Goal: Task Accomplishment & Management: Manage account settings

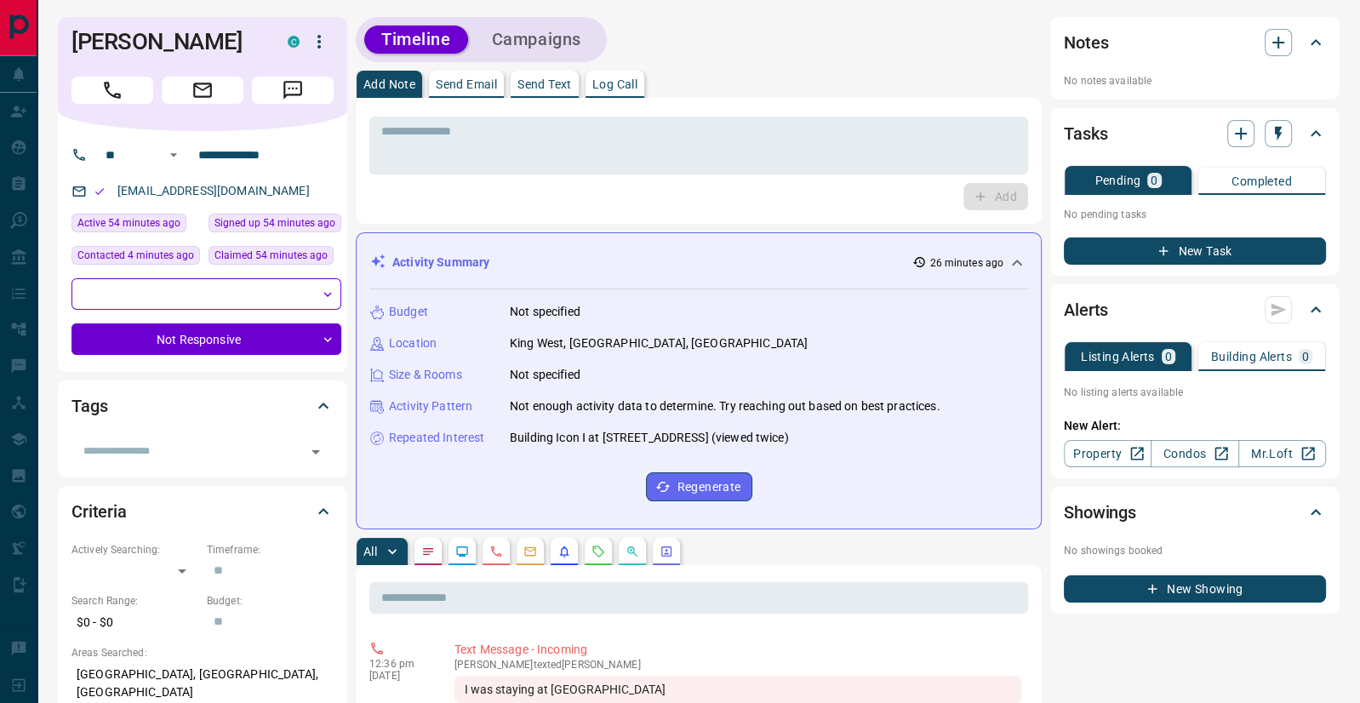
click at [316, 38] on icon "button" at bounding box center [319, 41] width 20 height 20
click at [283, 103] on li "Reallocate" at bounding box center [283, 102] width 100 height 26
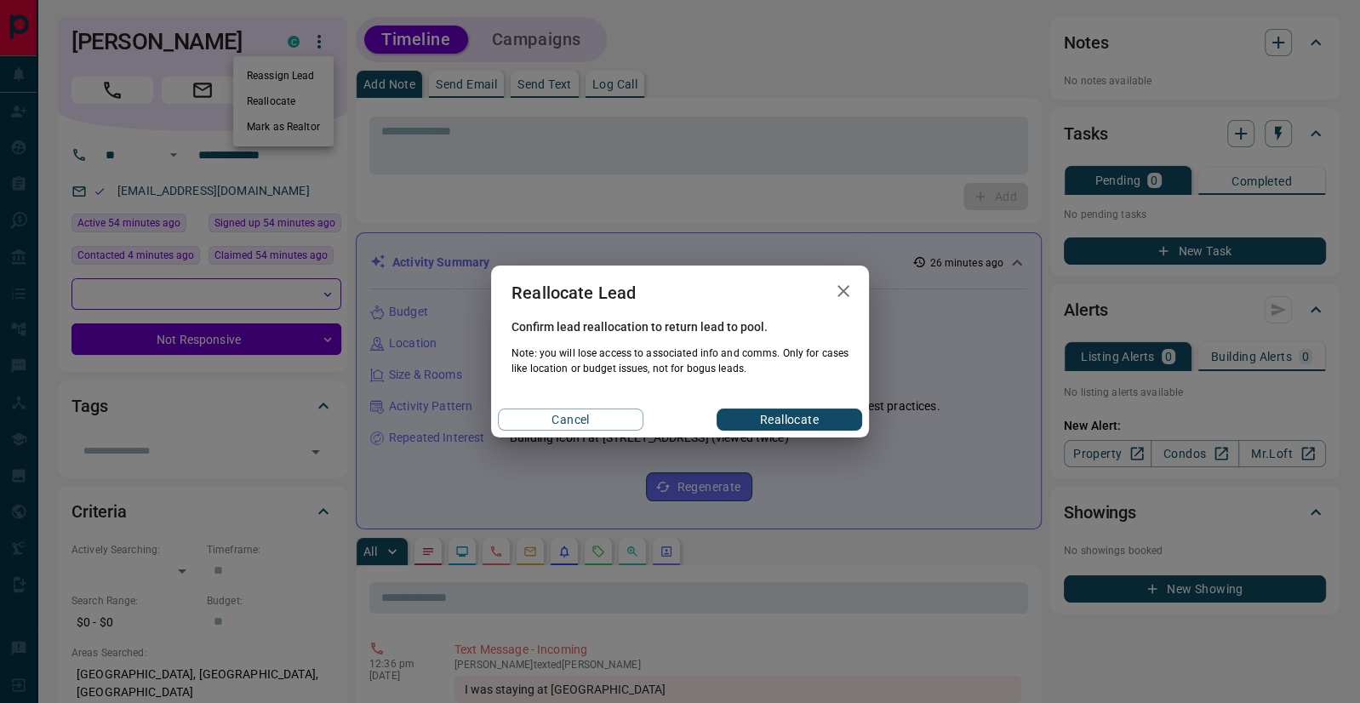
click at [782, 421] on button "Reallocate" at bounding box center [790, 420] width 146 height 22
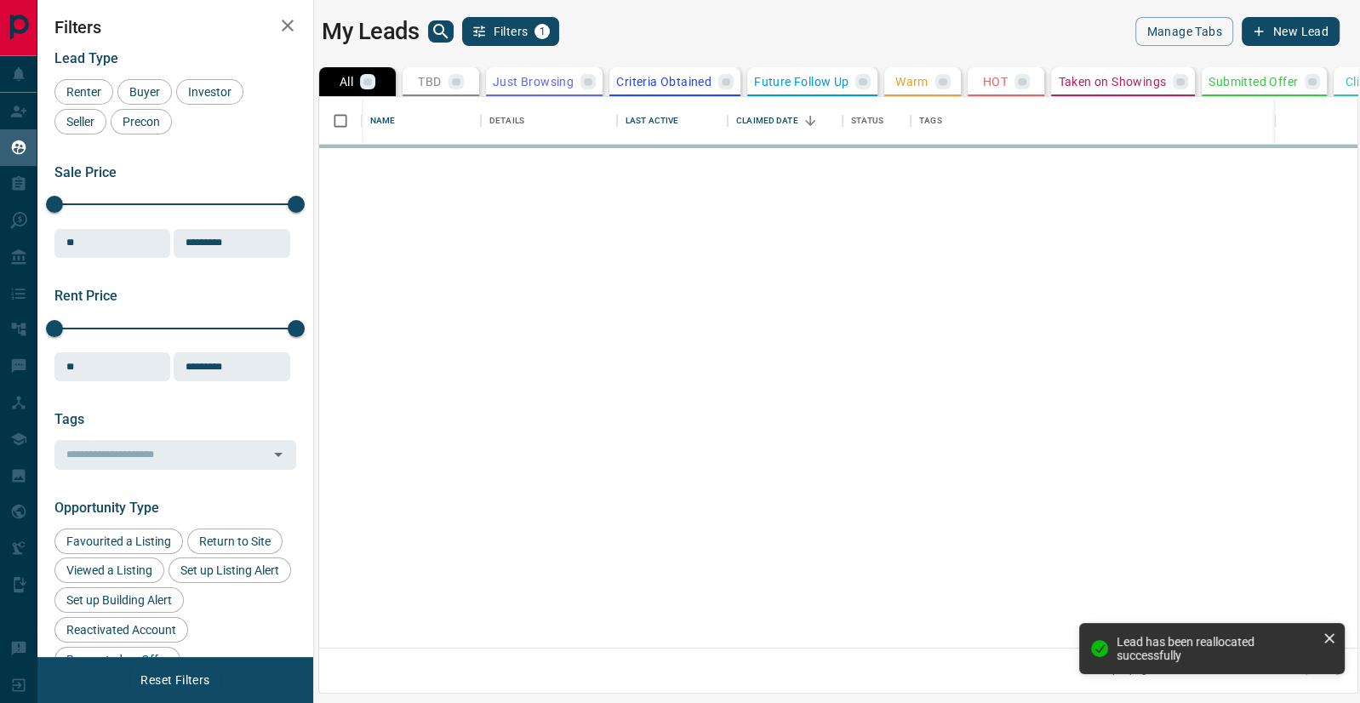
scroll to position [552, 1039]
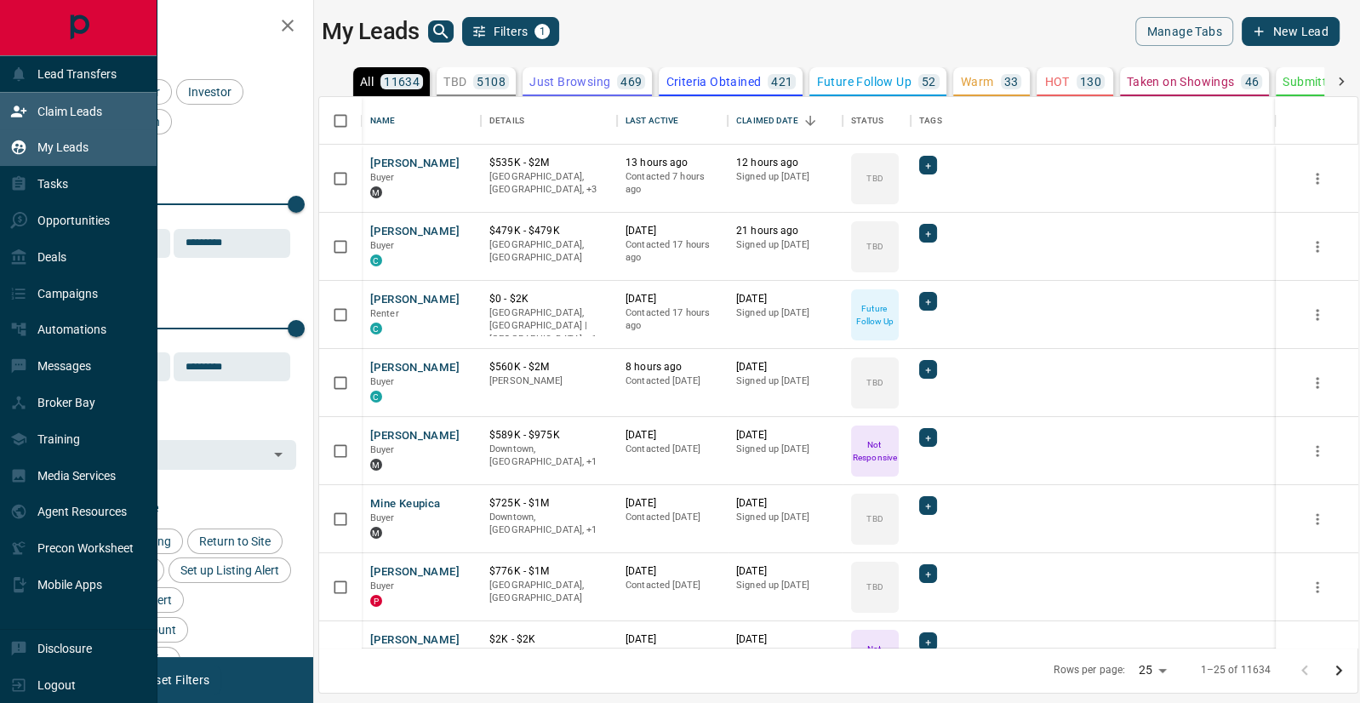
click at [70, 107] on p "Claim Leads" at bounding box center [69, 112] width 65 height 14
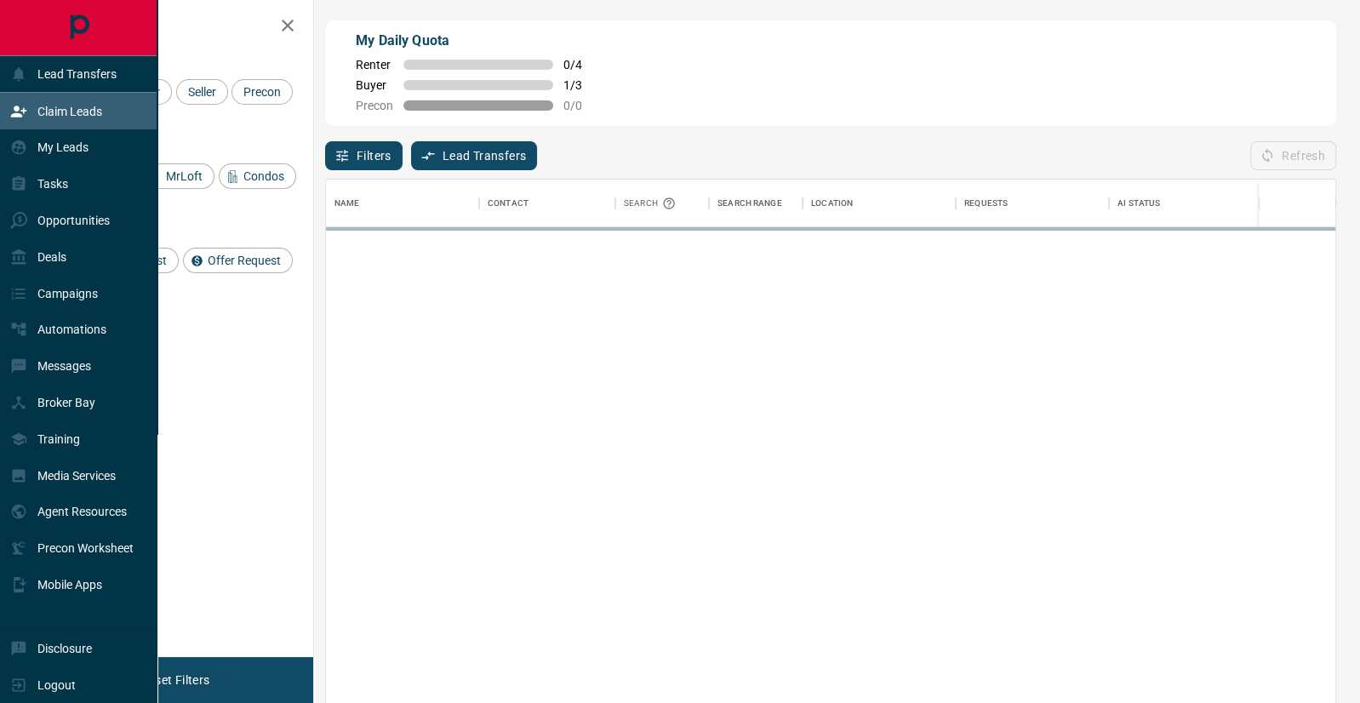
scroll to position [536, 1010]
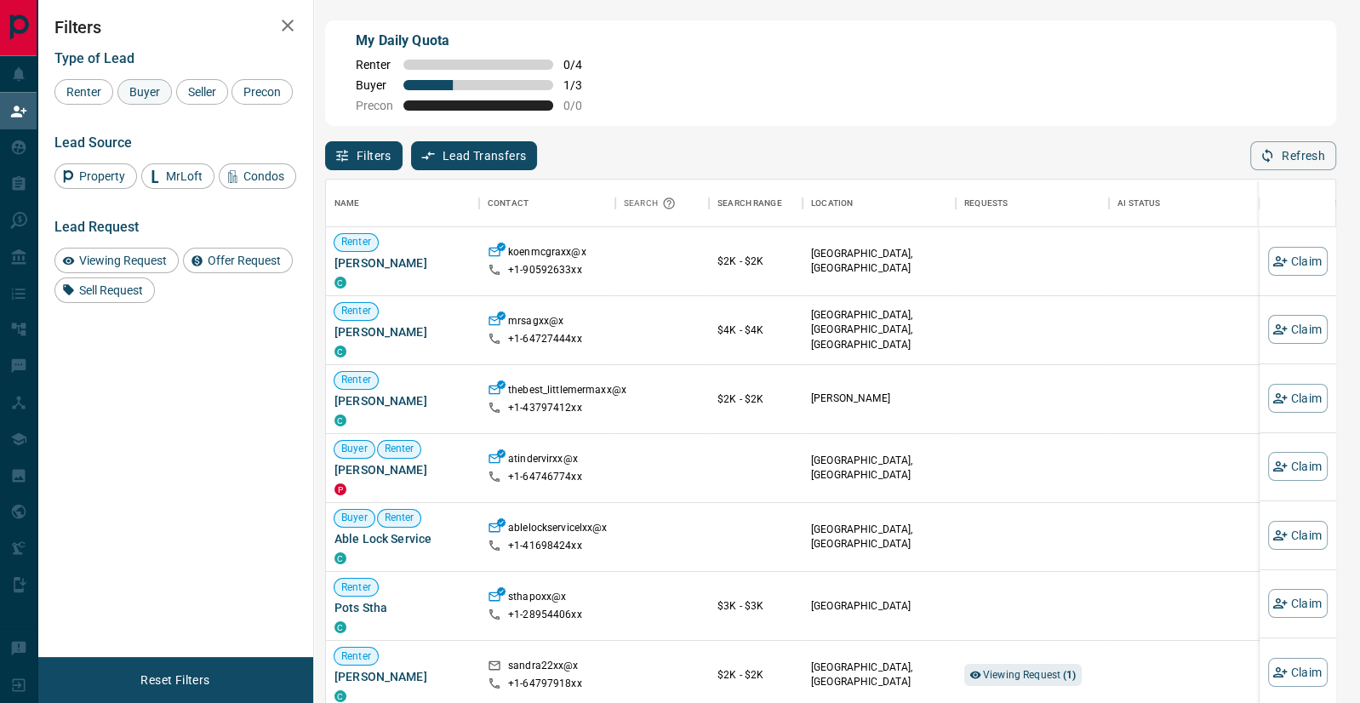
click at [138, 89] on span "Buyer" at bounding box center [144, 92] width 43 height 14
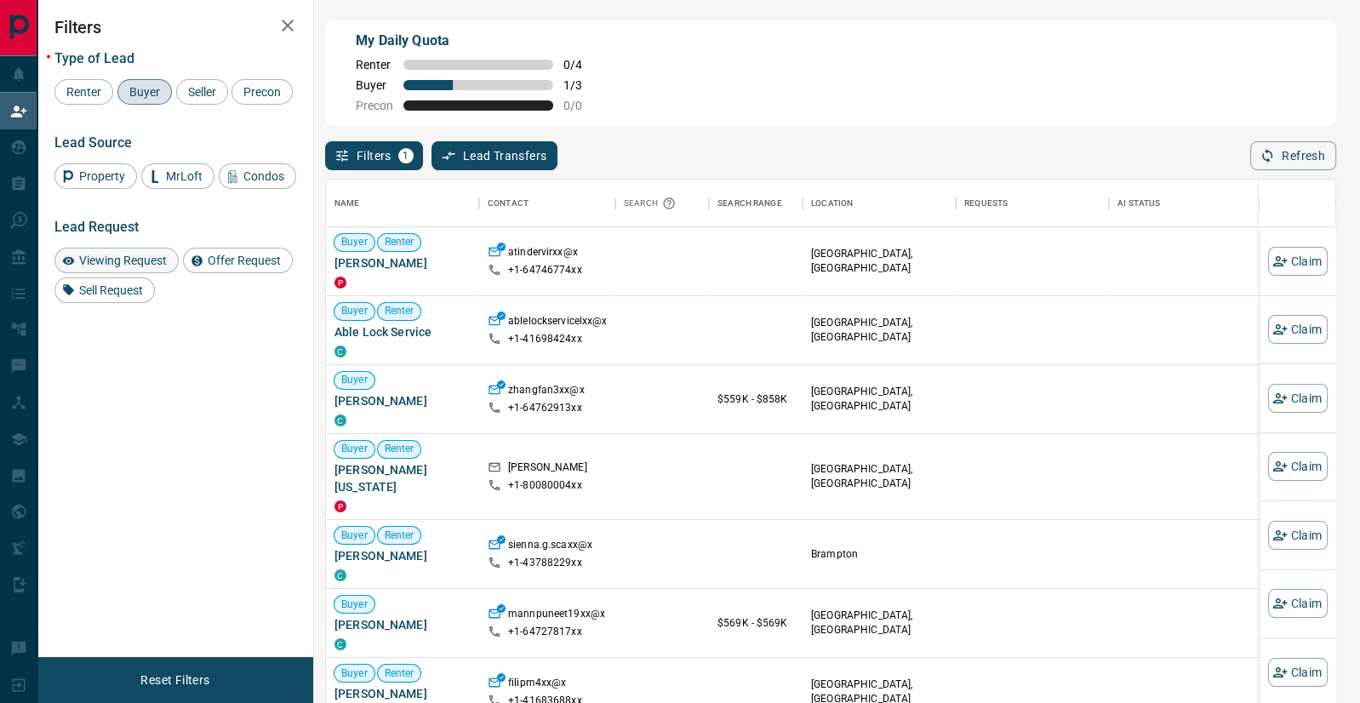
click at [107, 257] on span "Viewing Request" at bounding box center [123, 261] width 100 height 14
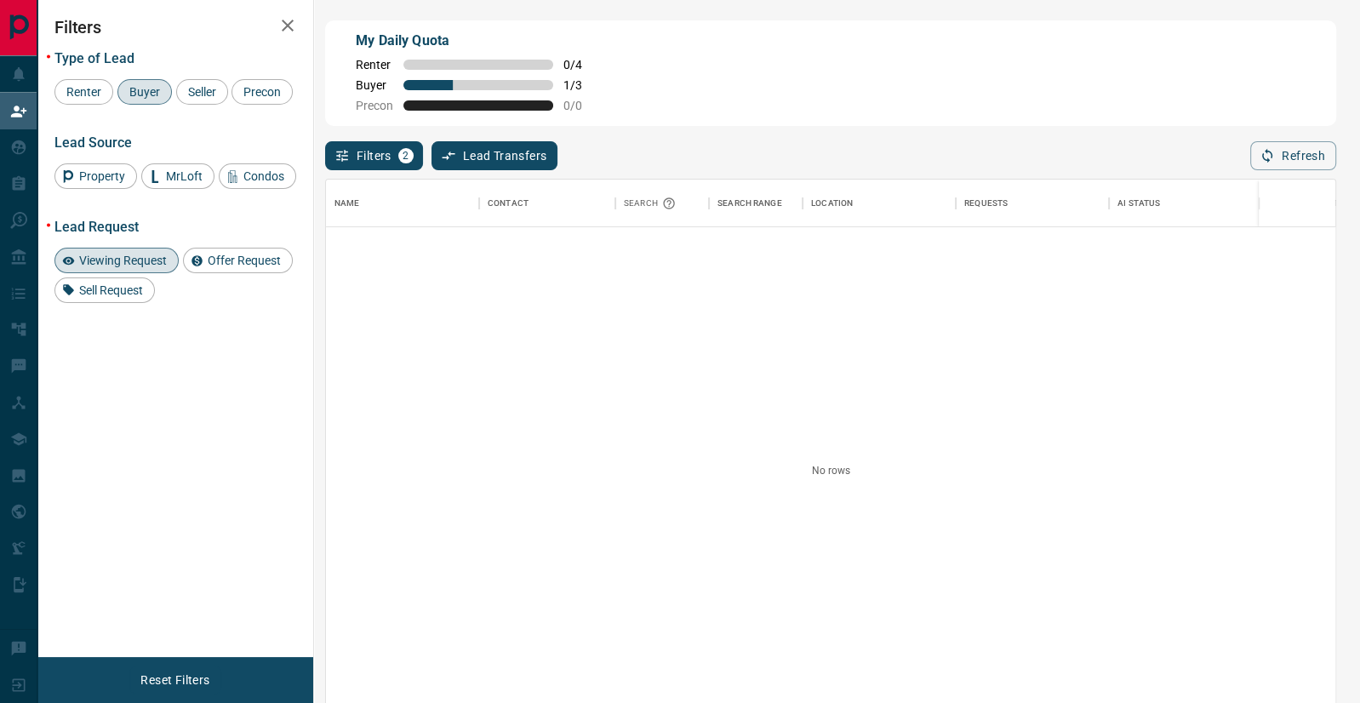
click at [96, 258] on span "Viewing Request" at bounding box center [123, 261] width 100 height 14
